Goal: Browse casually: Explore the website without a specific task or goal

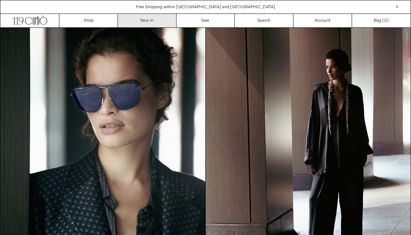
click at [158, 20] on link "New In" at bounding box center [147, 21] width 59 height 14
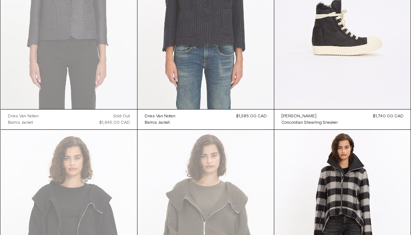
scroll to position [1490, 0]
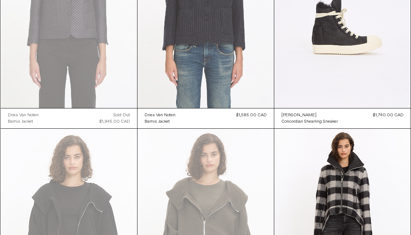
click at [200, 21] on at bounding box center [206, 5] width 137 height 205
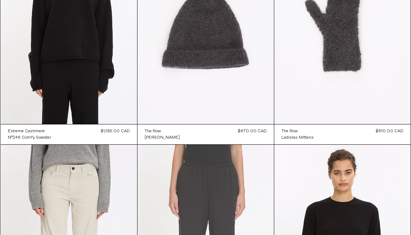
scroll to position [3006, 0]
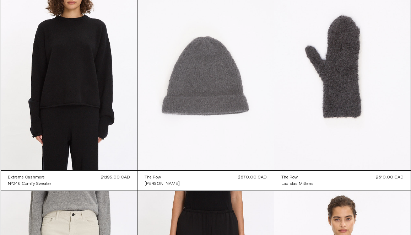
click at [186, 79] on at bounding box center [206, 68] width 137 height 205
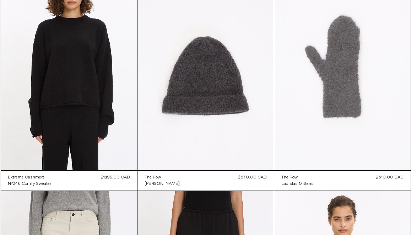
click at [308, 118] on at bounding box center [342, 68] width 137 height 205
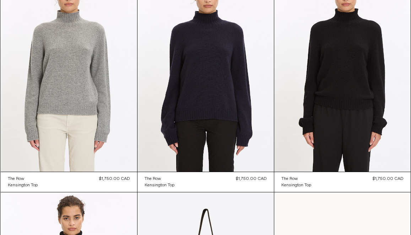
scroll to position [3454, 0]
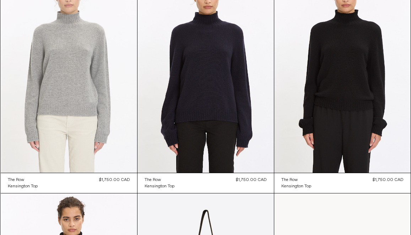
click at [110, 61] on at bounding box center [69, 70] width 137 height 205
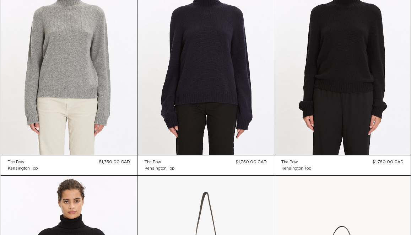
scroll to position [3471, 0]
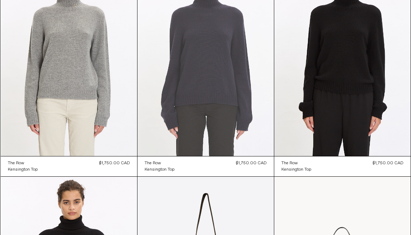
click at [195, 72] on at bounding box center [206, 53] width 137 height 205
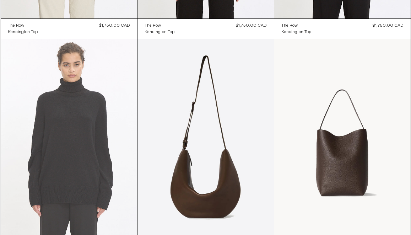
scroll to position [3606, 0]
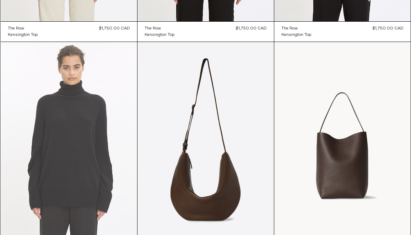
click at [89, 137] on at bounding box center [69, 144] width 137 height 205
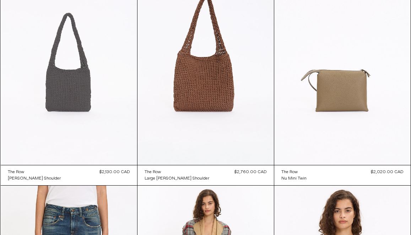
scroll to position [3913, 0]
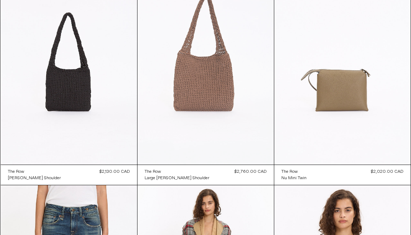
click at [209, 107] on at bounding box center [206, 62] width 137 height 205
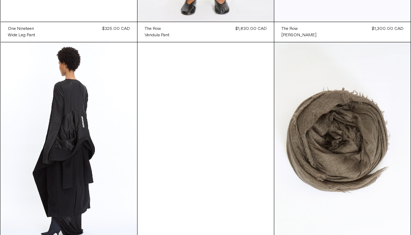
scroll to position [4849, 0]
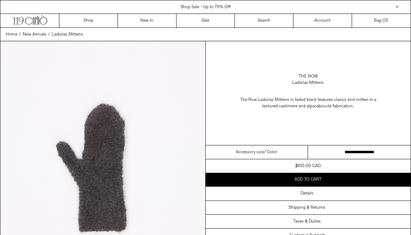
click at [332, 104] on span "bouclé fabrication." at bounding box center [336, 106] width 35 height 6
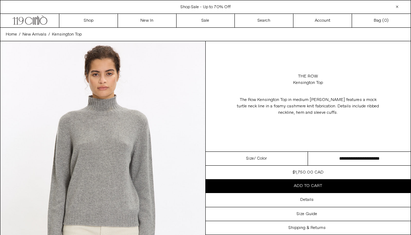
click at [326, 156] on select "**********" at bounding box center [359, 159] width 103 height 14
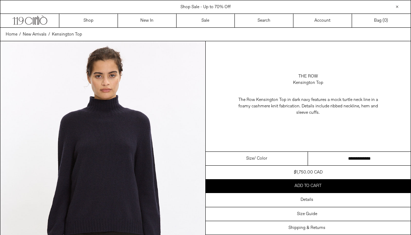
click at [319, 158] on select "**********" at bounding box center [359, 159] width 103 height 14
